Goal: Information Seeking & Learning: Learn about a topic

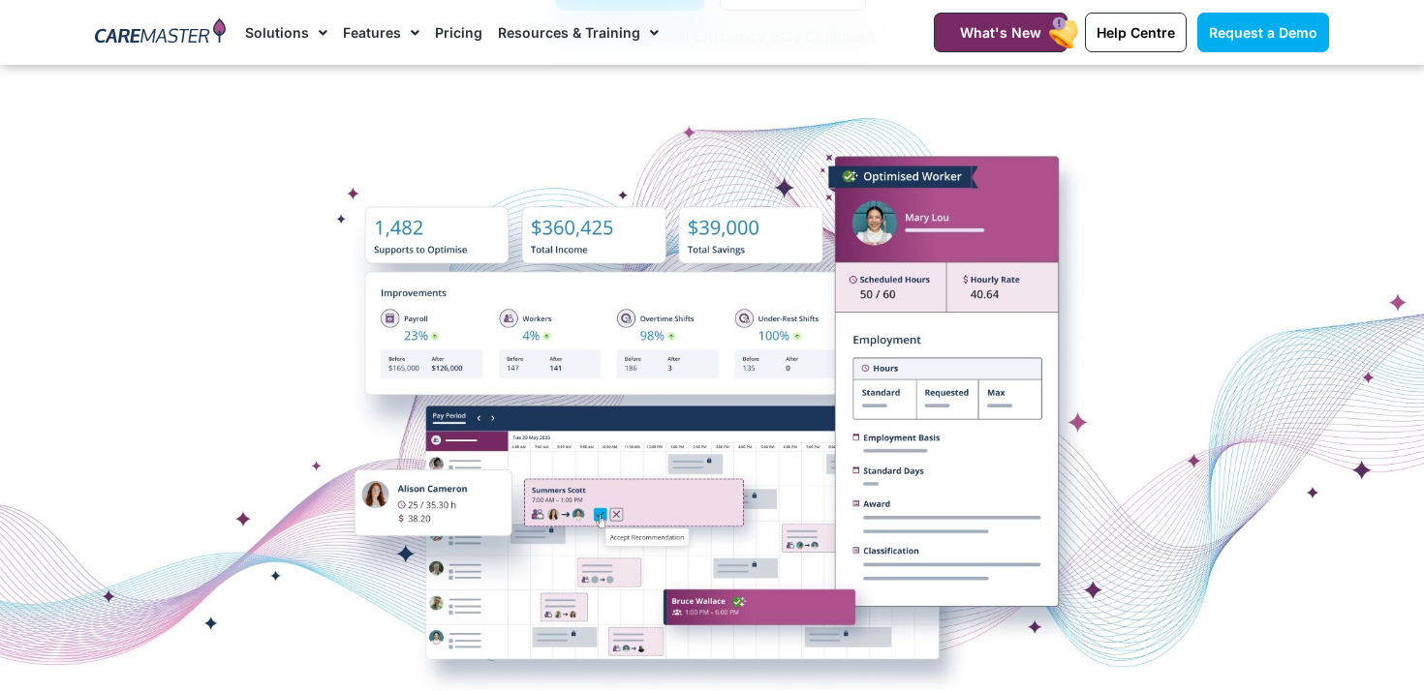
scroll to position [324, 0]
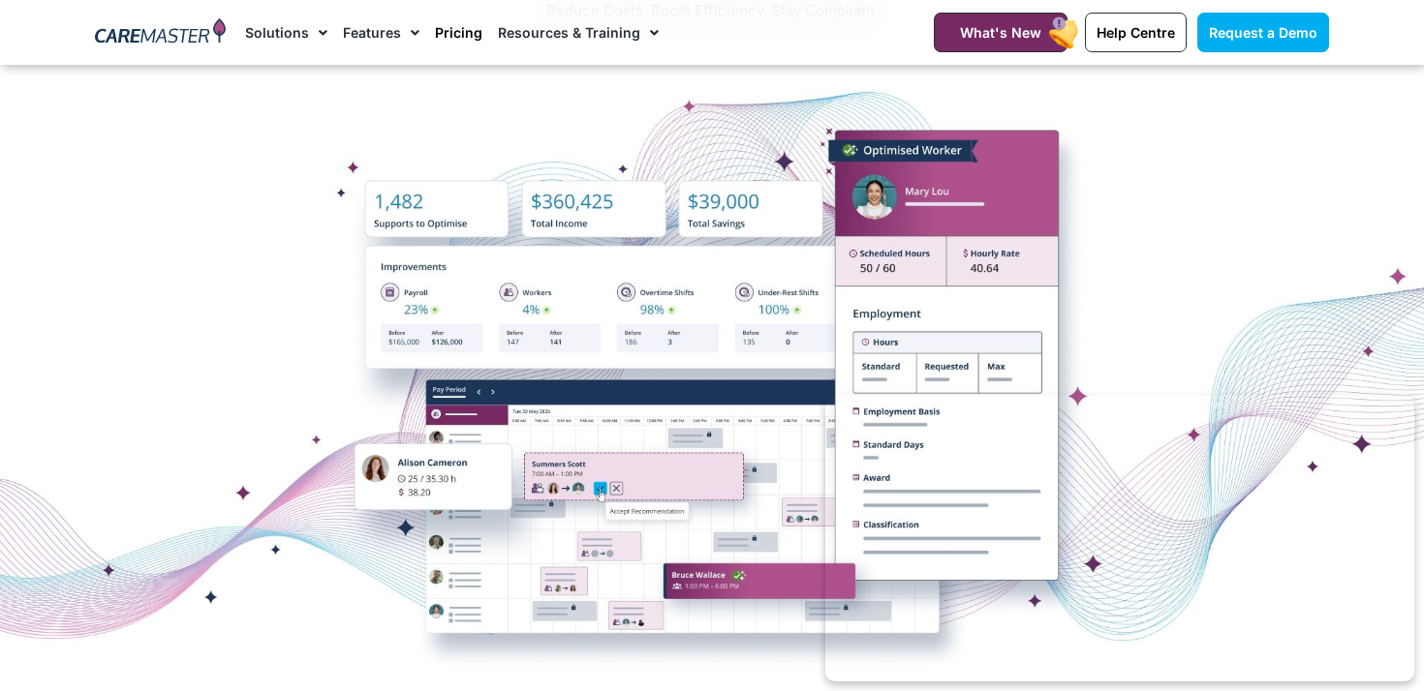
click at [452, 29] on link "Pricing" at bounding box center [458, 32] width 47 height 65
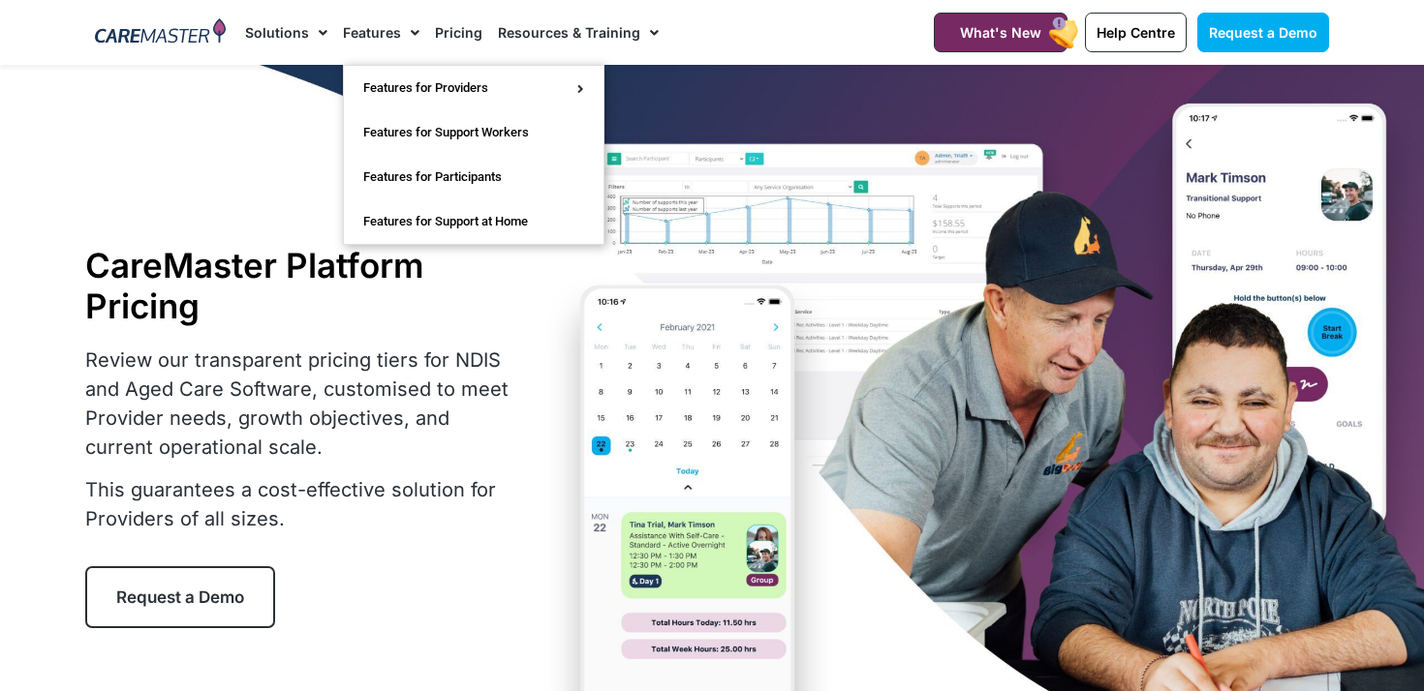
click at [383, 31] on link "Features" at bounding box center [381, 32] width 77 height 65
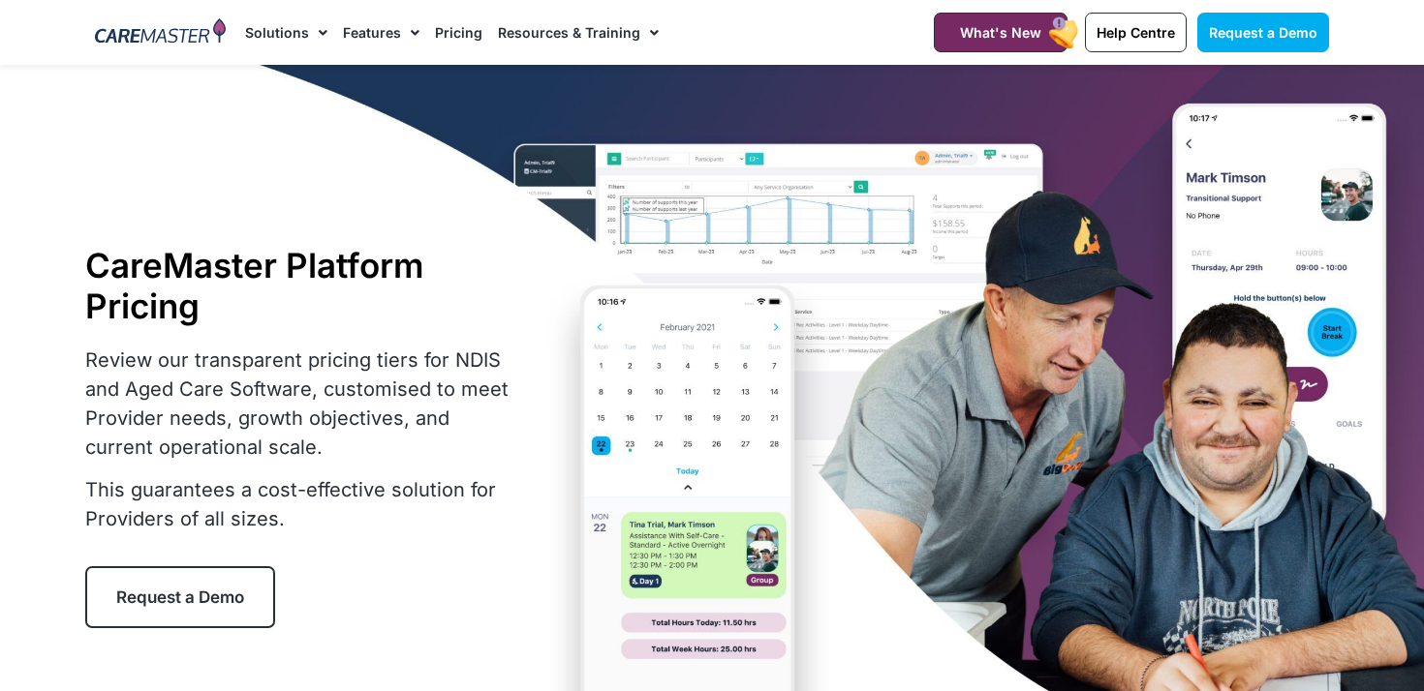
click at [383, 31] on link "Features" at bounding box center [381, 32] width 77 height 65
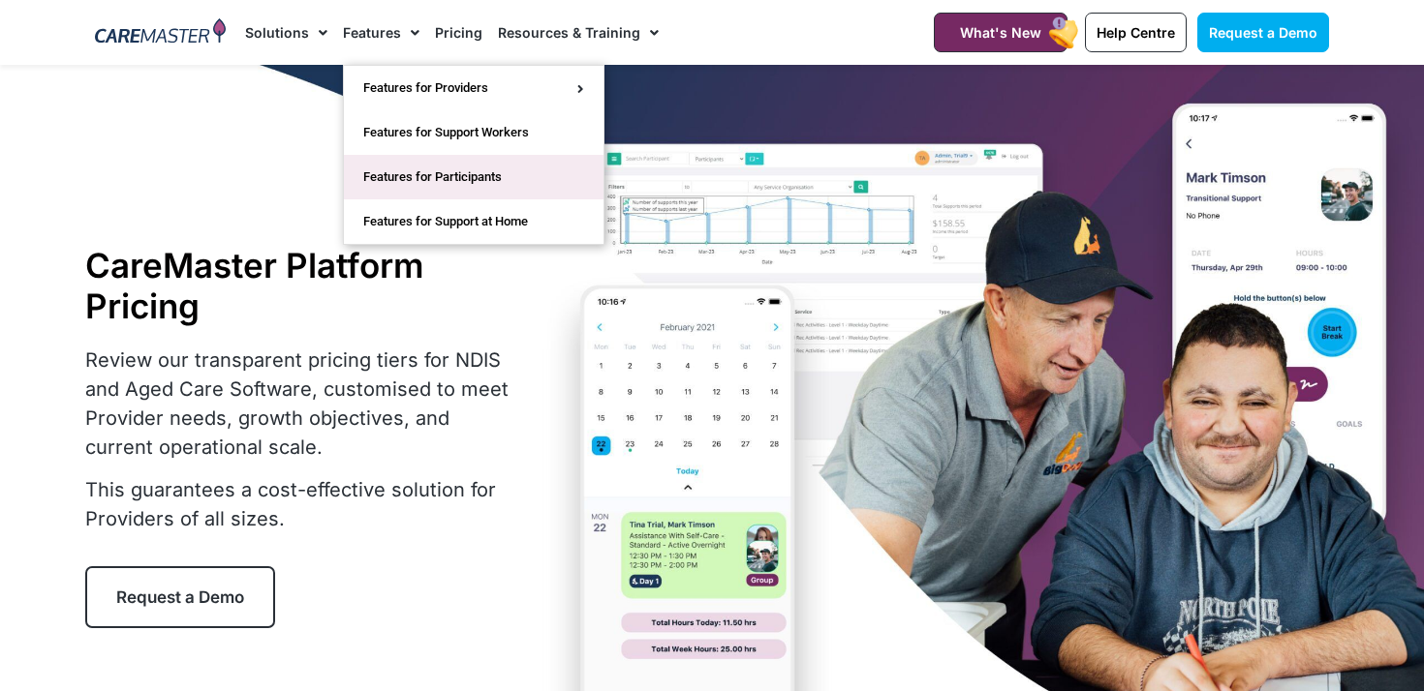
click at [468, 176] on link "Features for Participants" at bounding box center [474, 177] width 260 height 45
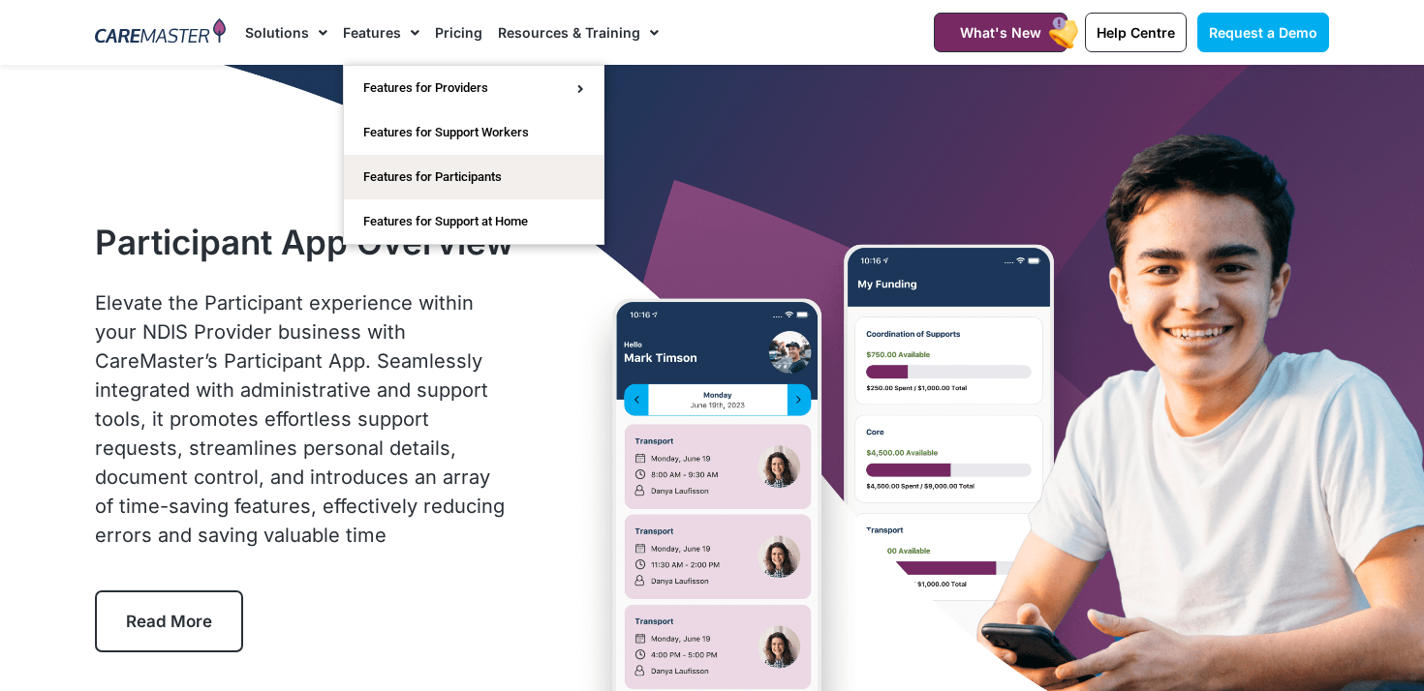
click at [378, 40] on link "Features" at bounding box center [381, 32] width 77 height 65
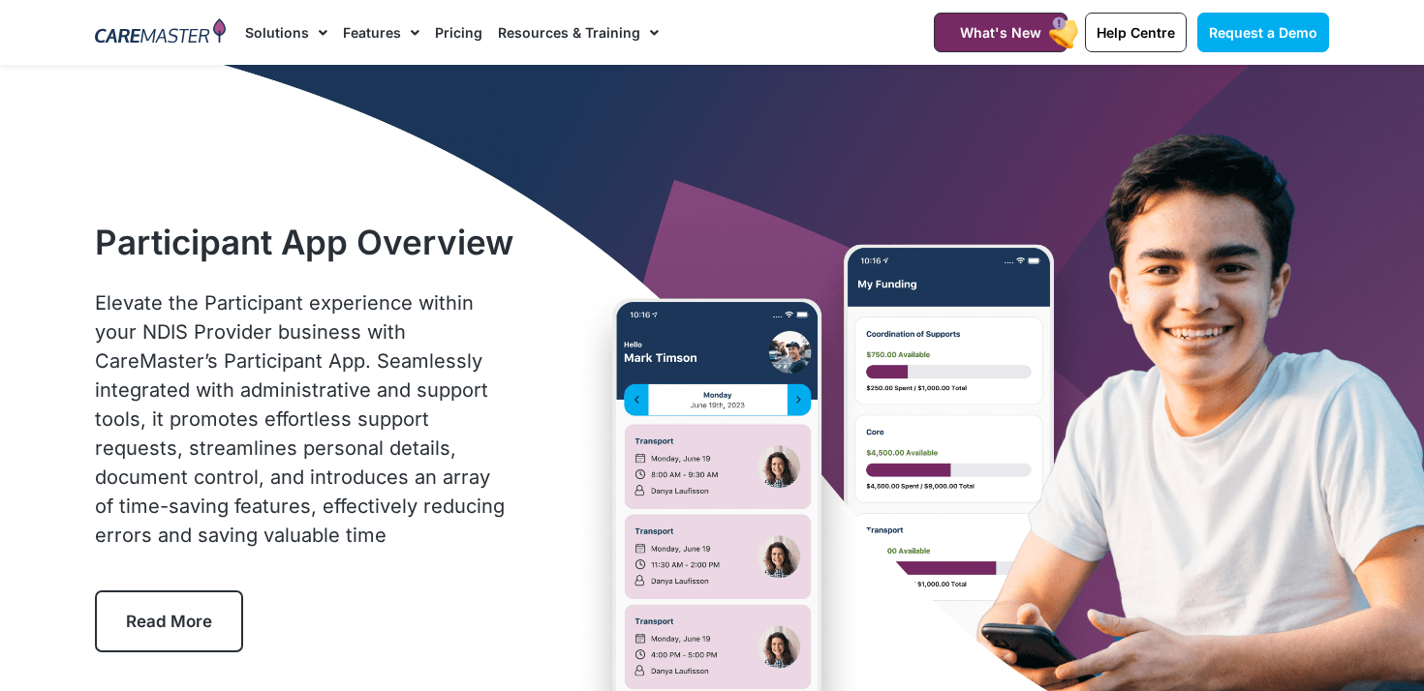
click at [393, 30] on link "Features" at bounding box center [381, 32] width 77 height 65
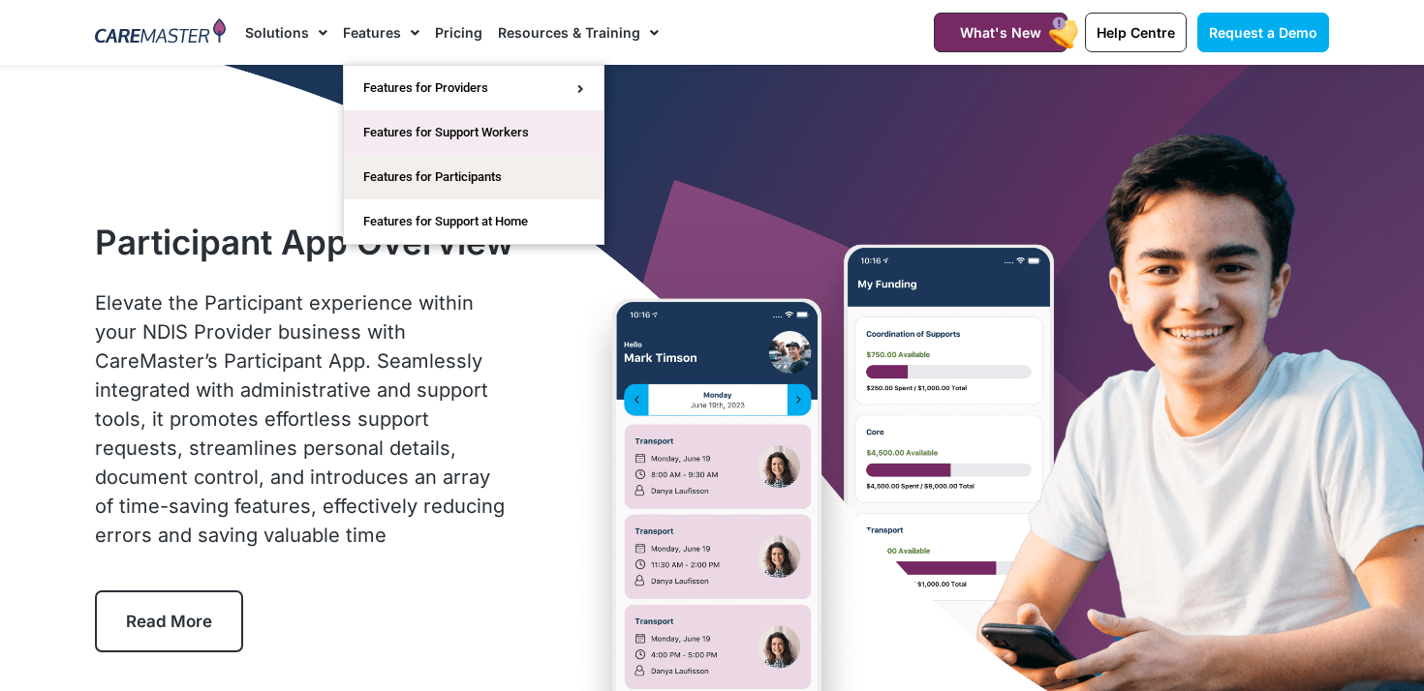
click at [430, 126] on link "Features for Support Workers" at bounding box center [474, 132] width 260 height 45
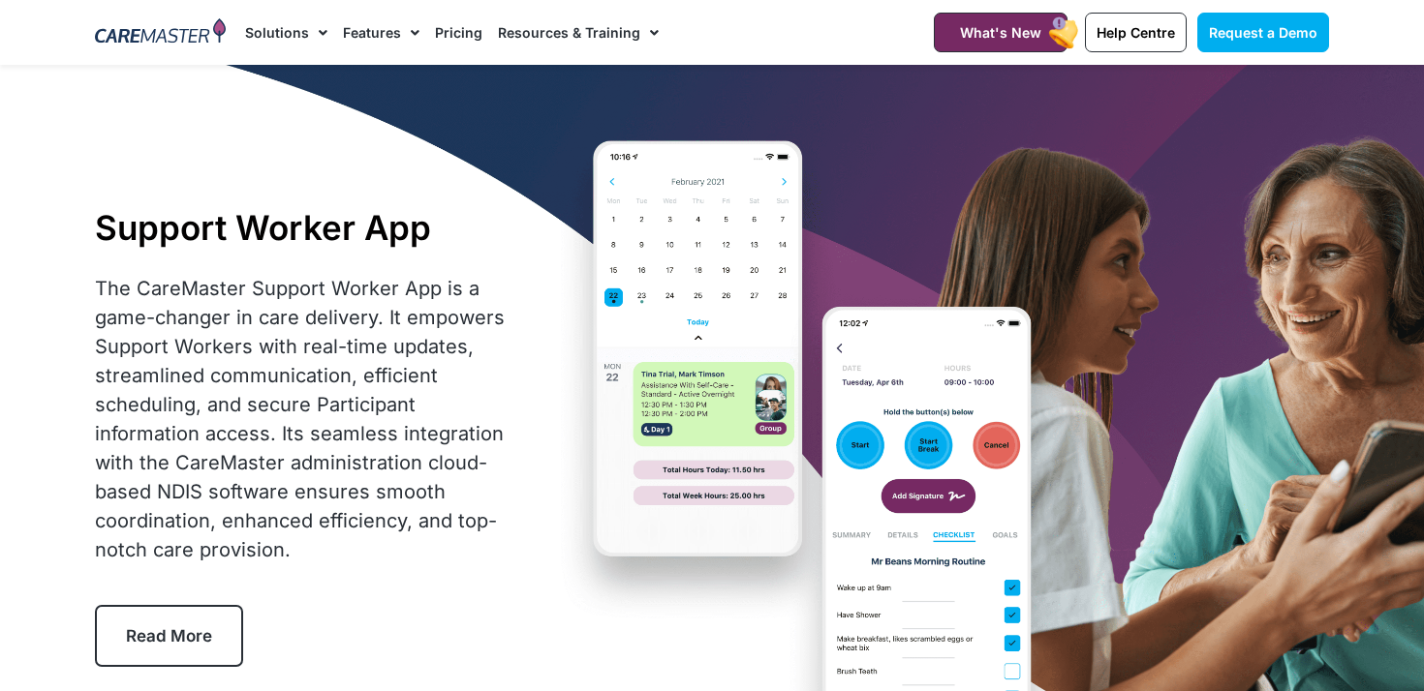
click at [384, 26] on link "Features" at bounding box center [381, 32] width 77 height 65
click at [394, 30] on link "Features" at bounding box center [381, 32] width 77 height 65
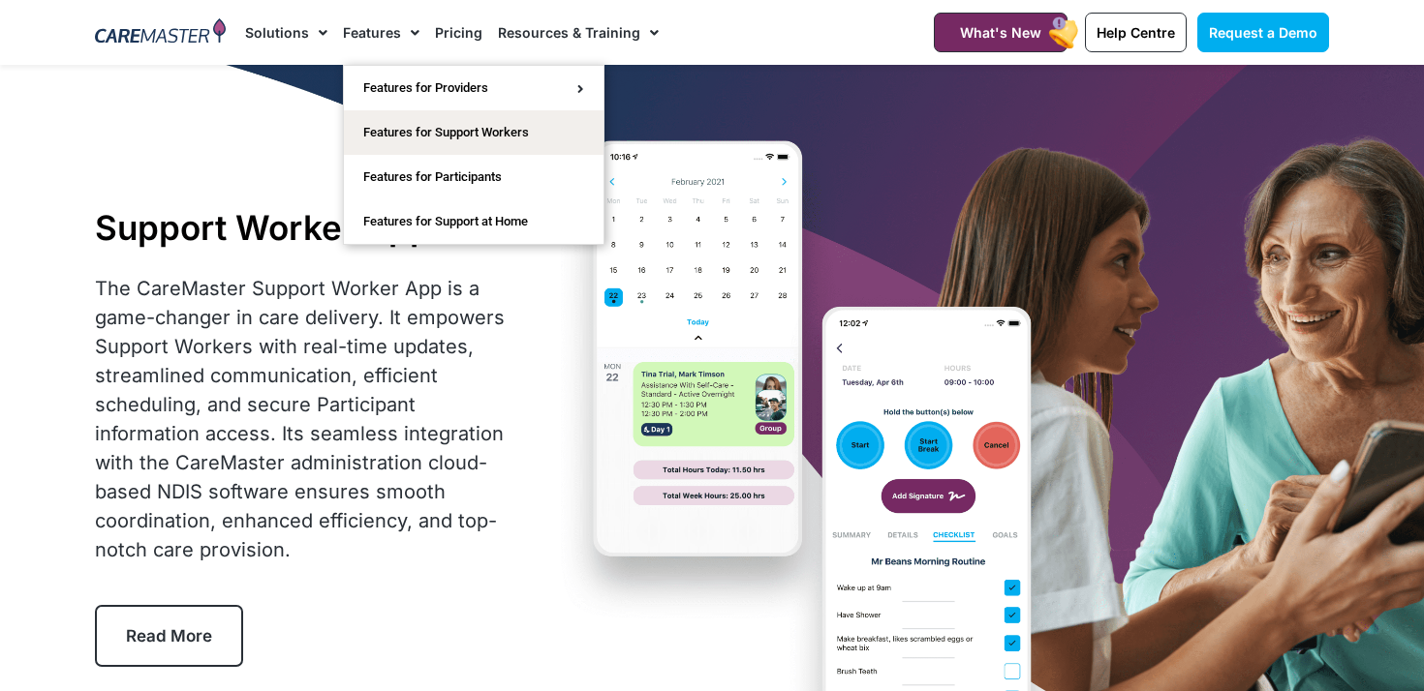
click at [317, 22] on span "Menu" at bounding box center [318, 32] width 18 height 33
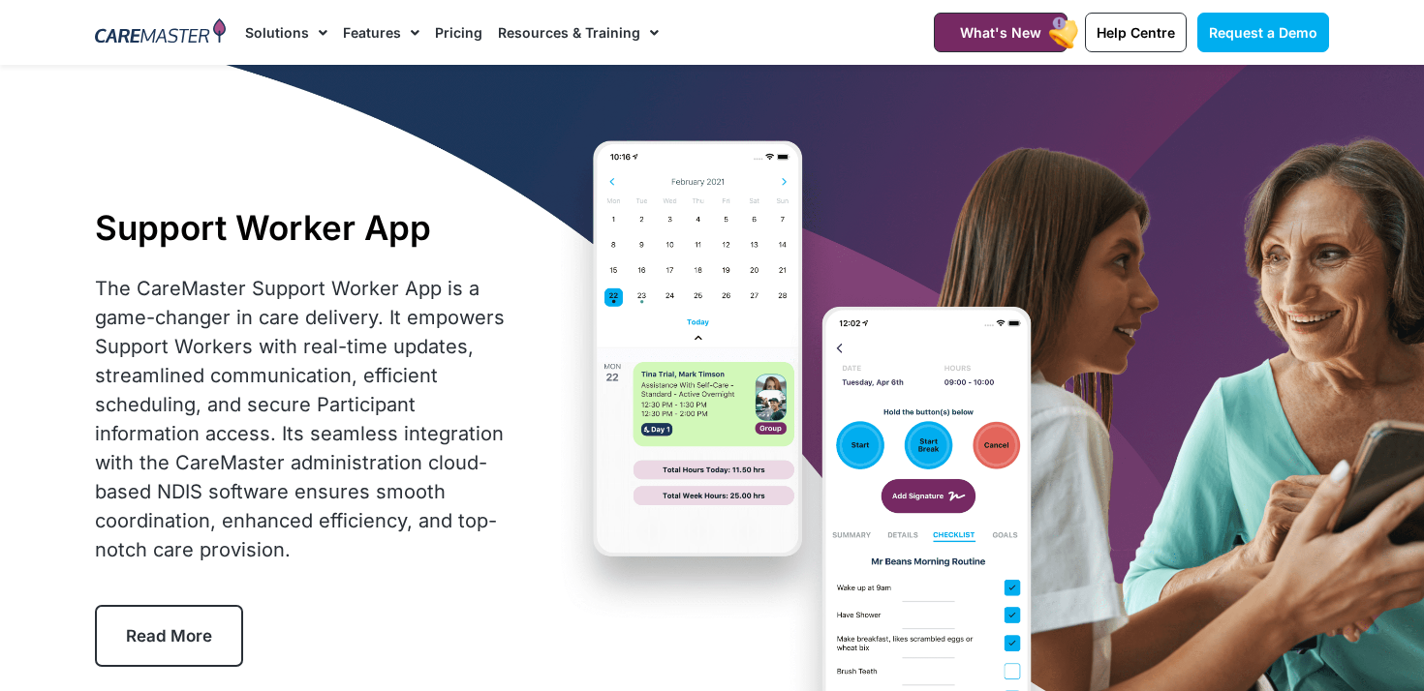
click at [316, 22] on span "Menu" at bounding box center [318, 32] width 18 height 33
click at [869, 30] on nav "Solutions AI Roster Optimiser NDIS Software for Small Providers End-to-End NDIS…" at bounding box center [565, 32] width 641 height 65
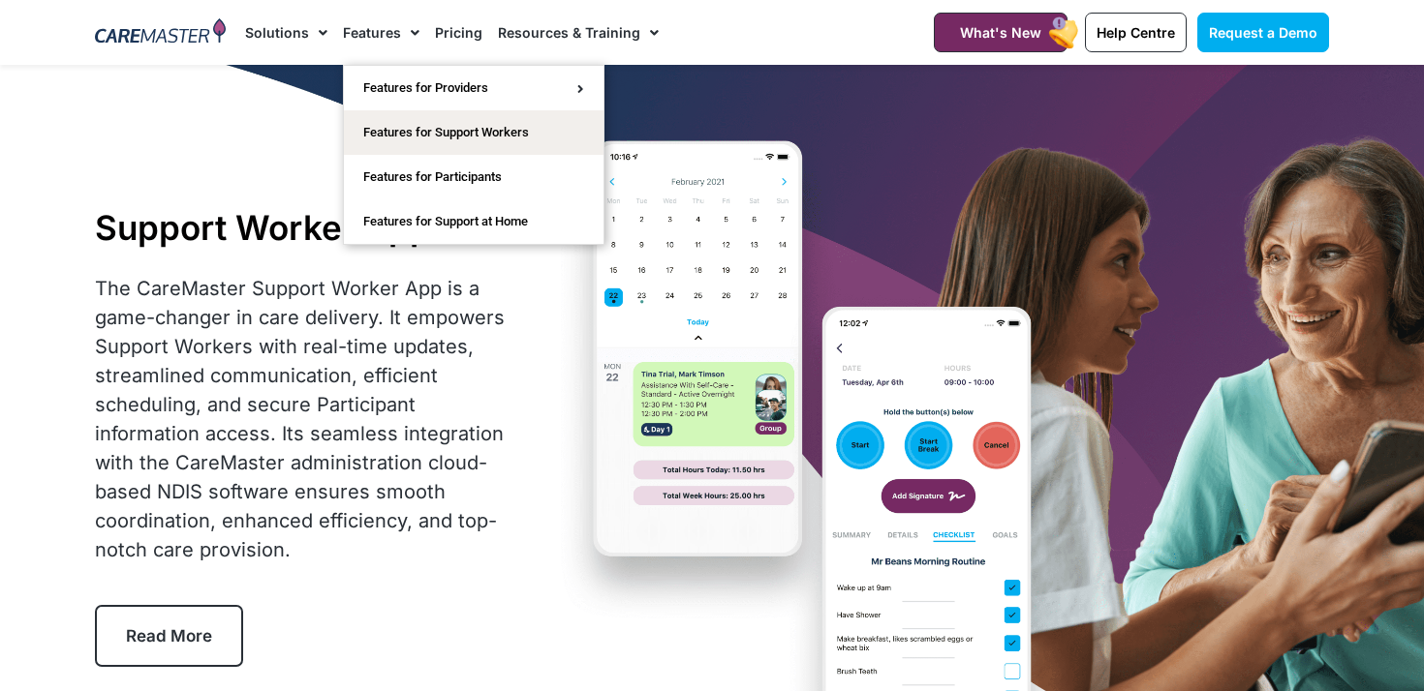
click at [392, 28] on link "Features" at bounding box center [381, 32] width 77 height 65
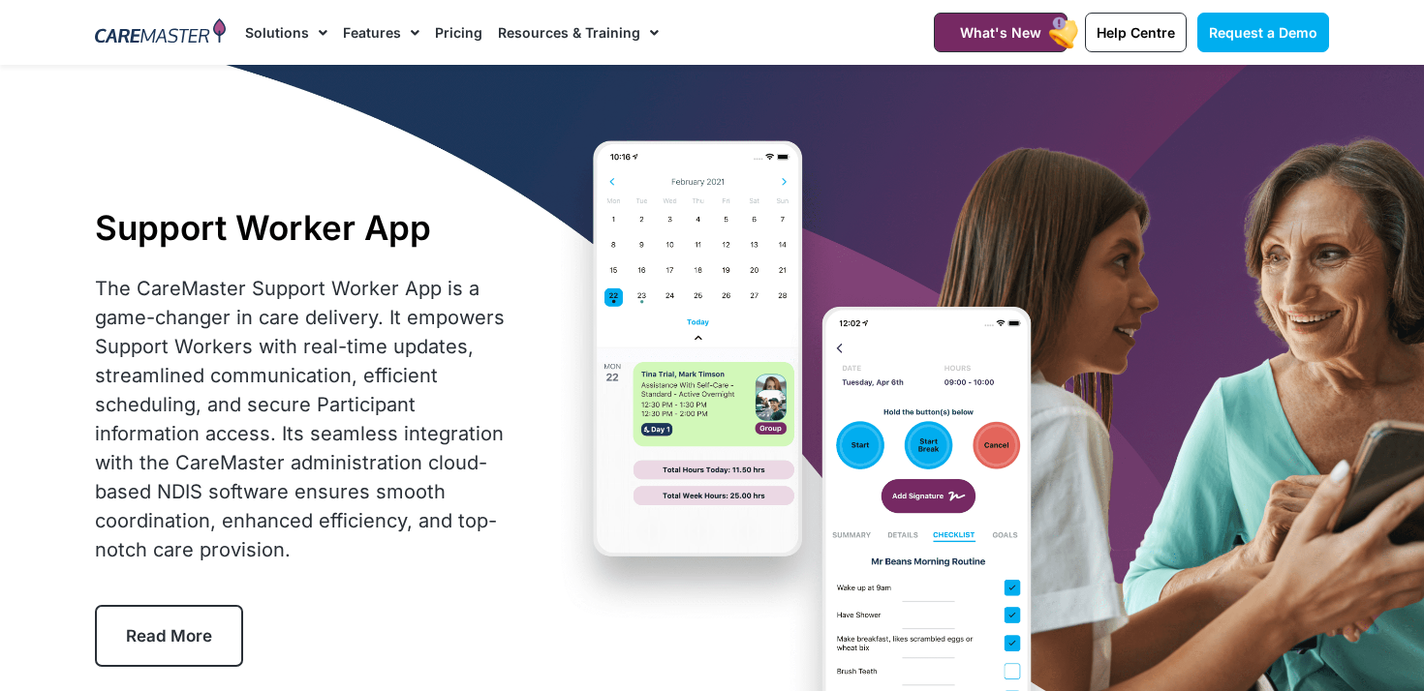
click at [392, 28] on link "Features" at bounding box center [381, 32] width 77 height 65
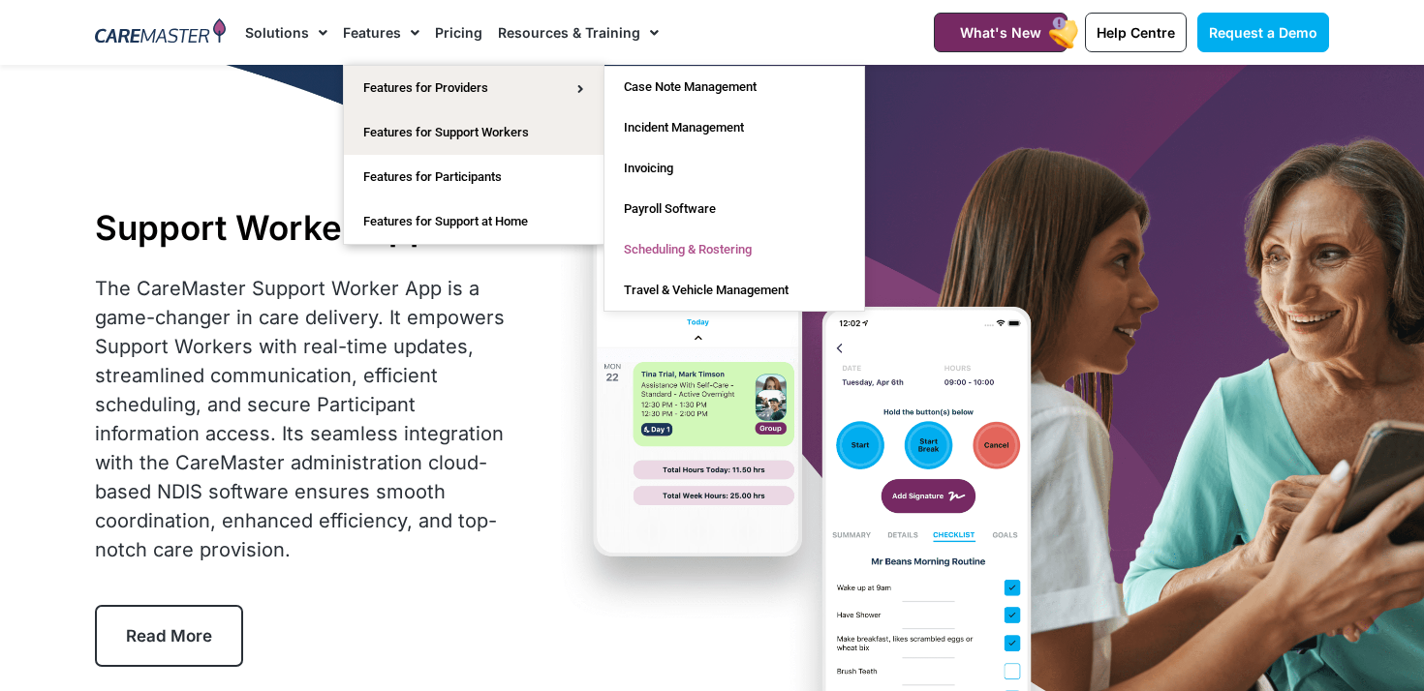
click at [682, 247] on link "Scheduling & Rostering" at bounding box center [734, 250] width 260 height 41
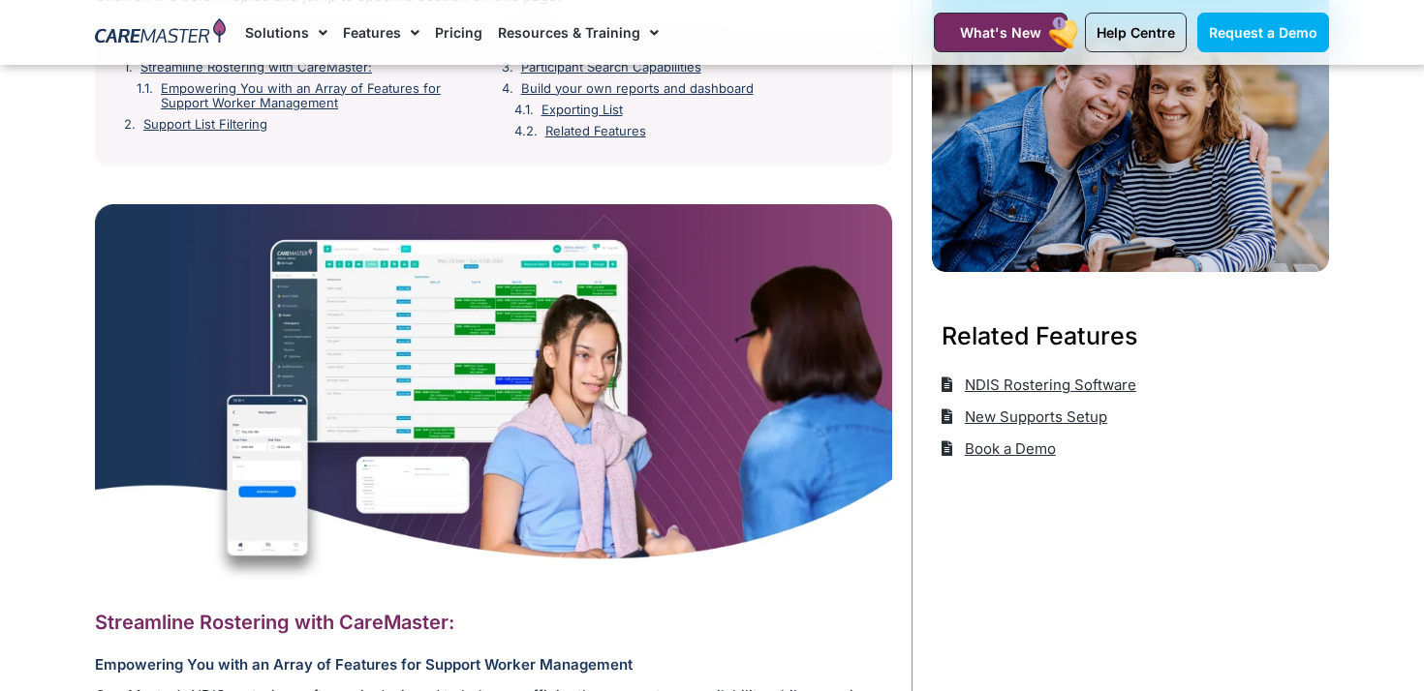
scroll to position [364, 0]
